Goal: Task Accomplishment & Management: Complete application form

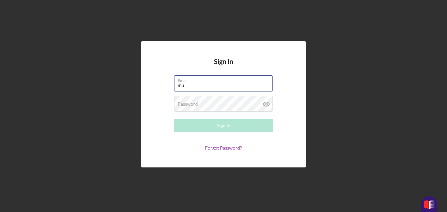
type input "[EMAIL_ADDRESS][DOMAIN_NAME]"
click at [190, 104] on label "Password" at bounding box center [188, 103] width 20 height 5
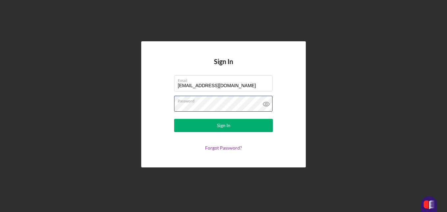
click at [174, 119] on button "Sign In" at bounding box center [223, 125] width 99 height 13
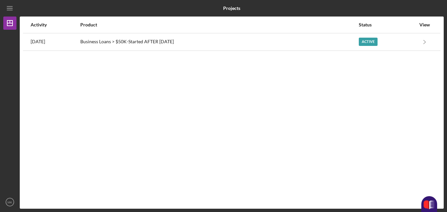
click at [286, 39] on div "Business Loans > $50K-Started AFTER [DATE]" at bounding box center [219, 42] width 278 height 16
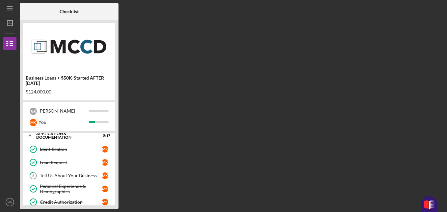
scroll to position [3, 0]
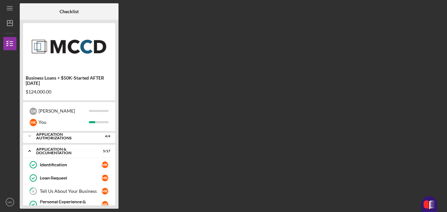
click at [58, 193] on div "Tell Us About Your Business" at bounding box center [71, 190] width 62 height 5
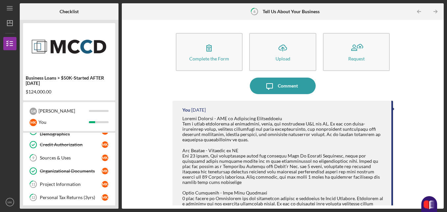
scroll to position [79, 0]
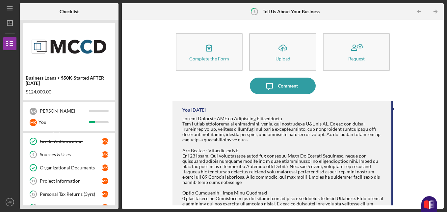
click at [72, 159] on link "9 Sources & Uses M K" at bounding box center [69, 154] width 86 height 13
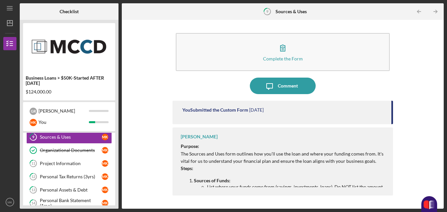
scroll to position [99, 0]
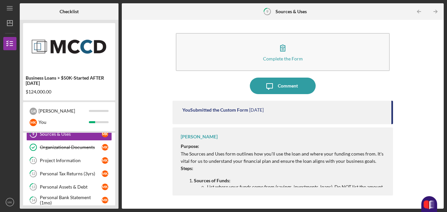
click at [56, 159] on div "Project Information" at bounding box center [71, 159] width 62 height 5
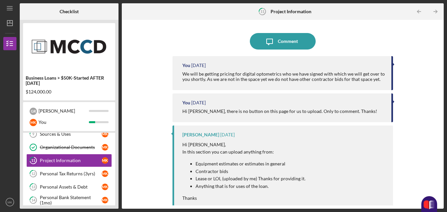
click at [53, 171] on div "Personal Tax Returns (3yrs)" at bounding box center [71, 173] width 62 height 5
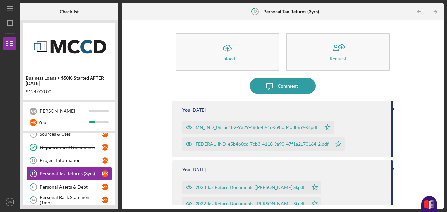
click at [55, 163] on link "11 Project Information M K" at bounding box center [69, 160] width 86 height 13
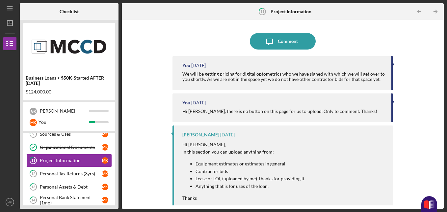
click at [55, 171] on div "Personal Tax Returns (3yrs)" at bounding box center [71, 173] width 62 height 5
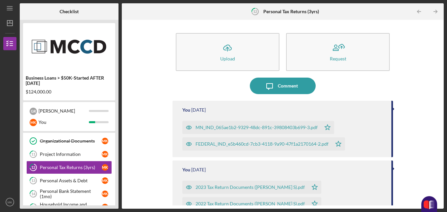
scroll to position [110, 0]
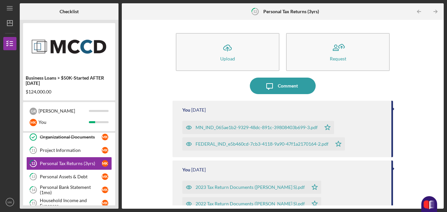
click at [57, 172] on link "13 Personal Assets & Debt M K" at bounding box center [69, 176] width 86 height 13
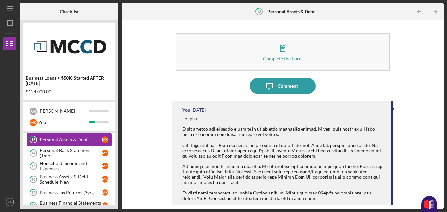
scroll to position [146, 0]
click at [150, 127] on div "Complete the Form Form Icon/Message Comment You [DATE] [PERSON_NAME] [DATE] Hi …" at bounding box center [283, 114] width 316 height 182
click at [62, 156] on div "Personal Bank Statement (1mo)" at bounding box center [71, 153] width 62 height 11
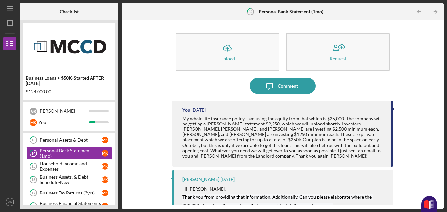
click at [53, 169] on div "Household Income and Expenses" at bounding box center [71, 166] width 62 height 11
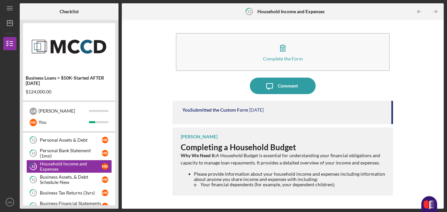
click at [55, 180] on div "Business Assets, & Debt Schedule-New" at bounding box center [71, 179] width 62 height 11
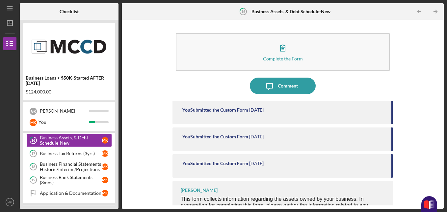
scroll to position [176, 0]
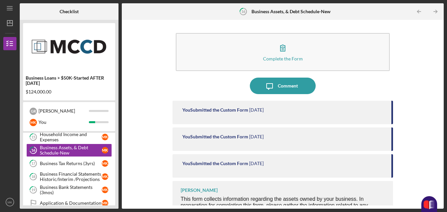
click at [55, 165] on div "Business Tax Returns (3yrs)" at bounding box center [71, 162] width 62 height 5
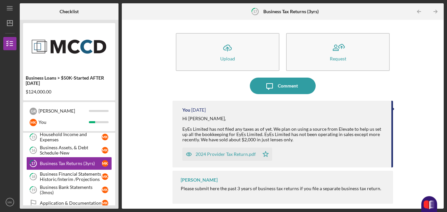
click at [59, 173] on div "Business Financial Statements Historic/Interim /Projections" at bounding box center [71, 176] width 62 height 11
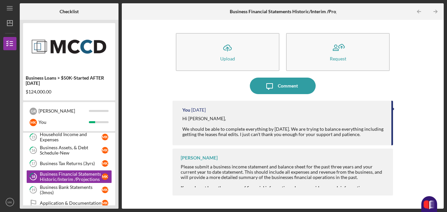
click at [59, 185] on div "Business Bank Statements (3mos)" at bounding box center [71, 189] width 62 height 11
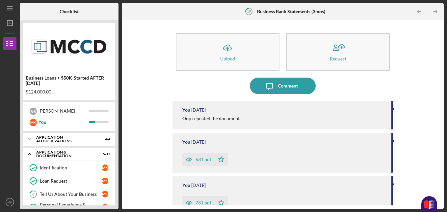
click at [63, 155] on div "Application & Documentation" at bounding box center [65, 154] width 58 height 8
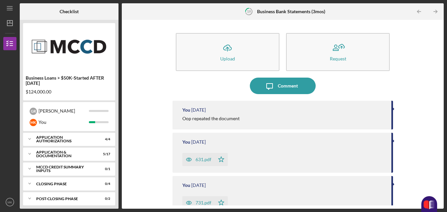
click at [56, 162] on div "Icon/Expander Application Authorizations 4 / 4 Icon/Expander Application & Docu…" at bounding box center [69, 168] width 92 height 72
click at [54, 166] on div "Icon/Expander MCCD Credit Summary Inputs 0 / 1" at bounding box center [69, 168] width 92 height 13
click at [55, 177] on link "Notify Applicant Notify Applicant M K" at bounding box center [69, 182] width 86 height 13
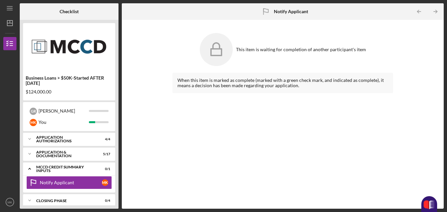
click at [58, 172] on div "Icon/Expander MCCD Credit Summary Inputs 0 / 1" at bounding box center [69, 169] width 92 height 14
